Goal: Task Accomplishment & Management: Manage account settings

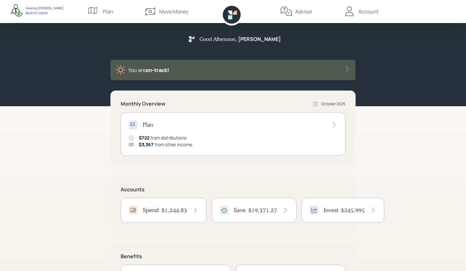
click at [179, 212] on h4 "$1,244.83" at bounding box center [175, 209] width 26 height 7
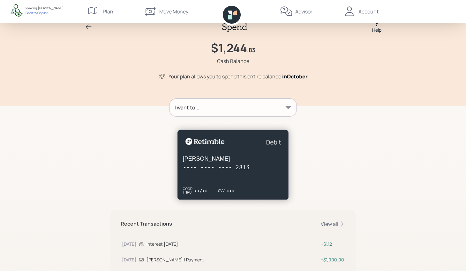
scroll to position [20, 0]
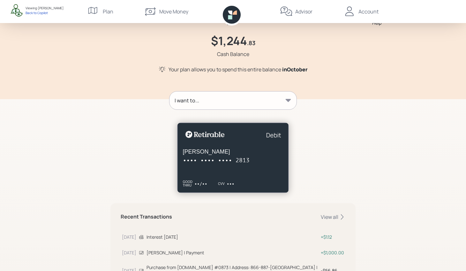
click at [262, 166] on div "Marilynn Hill •••• •••• •••• 2813 GOOD THRU ••/•• CVV •••" at bounding box center [233, 157] width 112 height 70
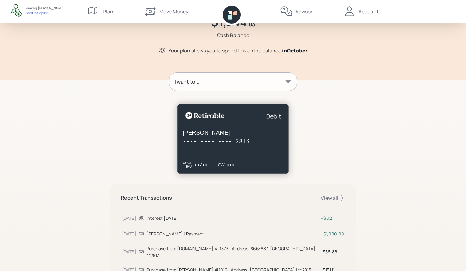
scroll to position [38, 0]
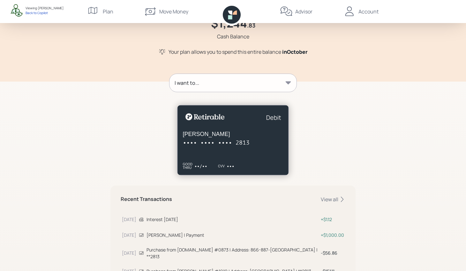
click at [247, 84] on div "I want to..." at bounding box center [233, 83] width 127 height 18
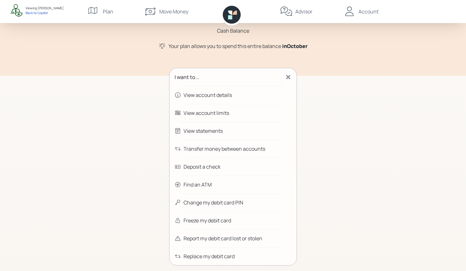
scroll to position [43, 0]
click at [286, 80] on icon at bounding box center [288, 77] width 6 height 6
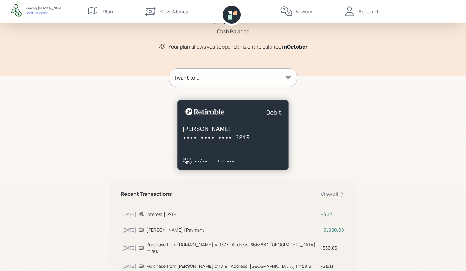
click at [272, 84] on div "I want to..." at bounding box center [233, 78] width 127 height 18
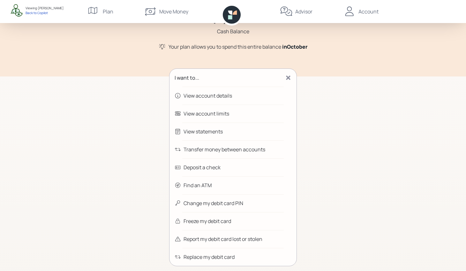
click at [287, 73] on div "I want to..." at bounding box center [233, 78] width 127 height 18
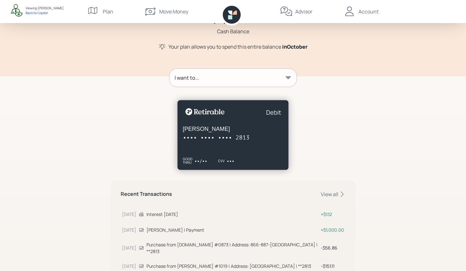
click at [275, 72] on div "I want to..." at bounding box center [233, 78] width 127 height 18
